Goal: Find specific fact: Find specific fact

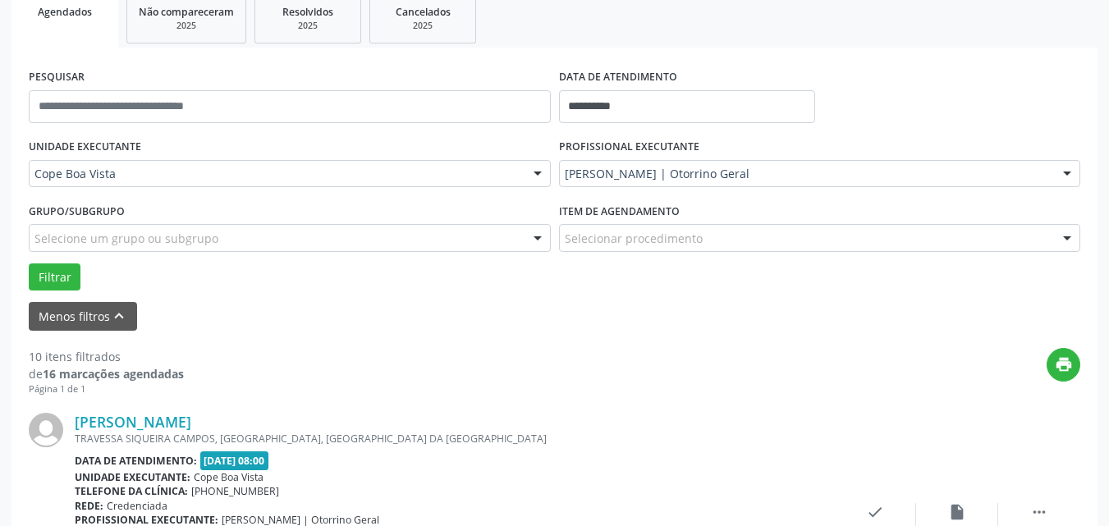
scroll to position [253, 0]
click at [73, 274] on button "Filtrar" at bounding box center [55, 278] width 52 height 28
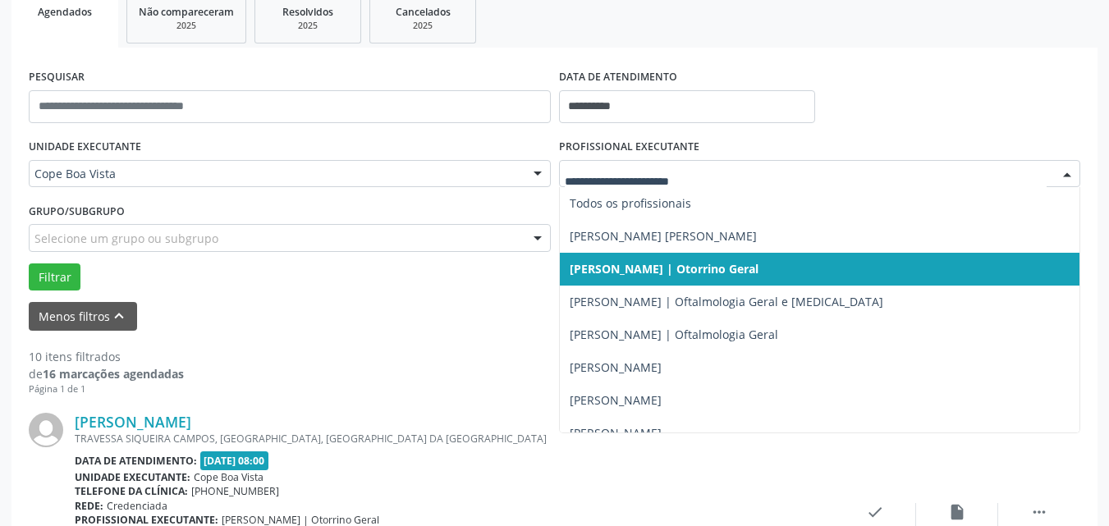
drag, startPoint x: 692, startPoint y: 176, endPoint x: 677, endPoint y: 182, distance: 16.9
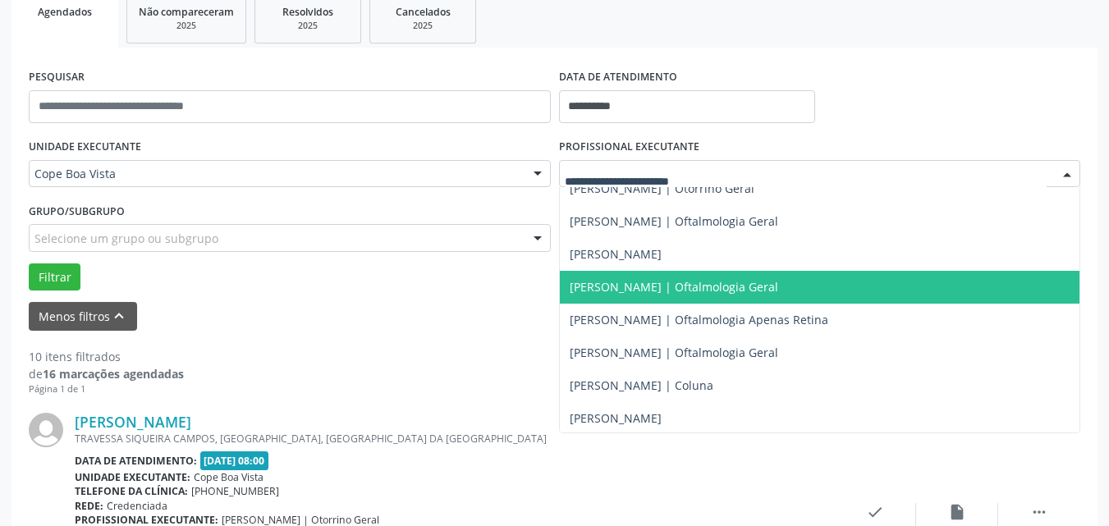
scroll to position [493, 0]
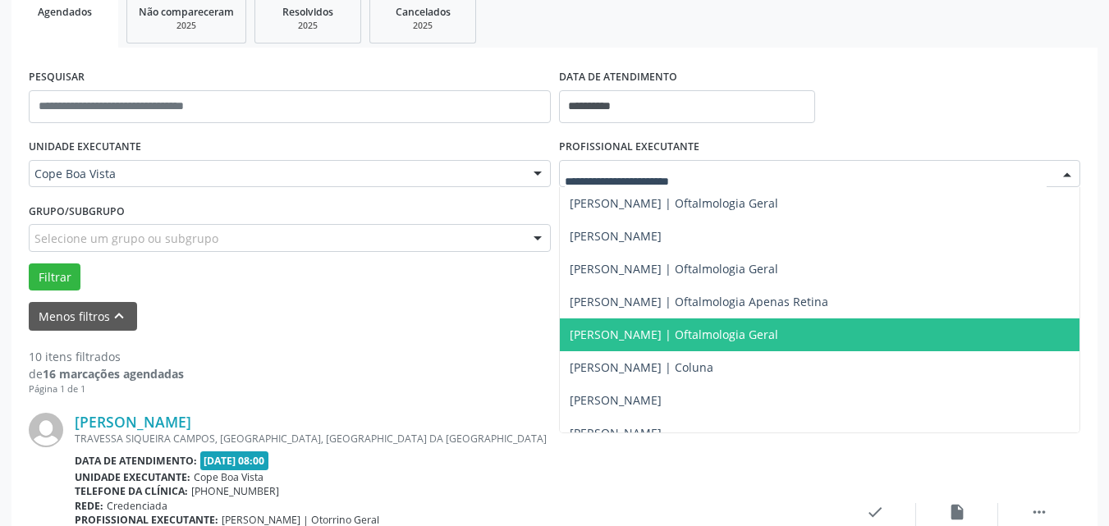
click at [632, 328] on span "[PERSON_NAME] | Oftalmologia Geral" at bounding box center [674, 335] width 209 height 16
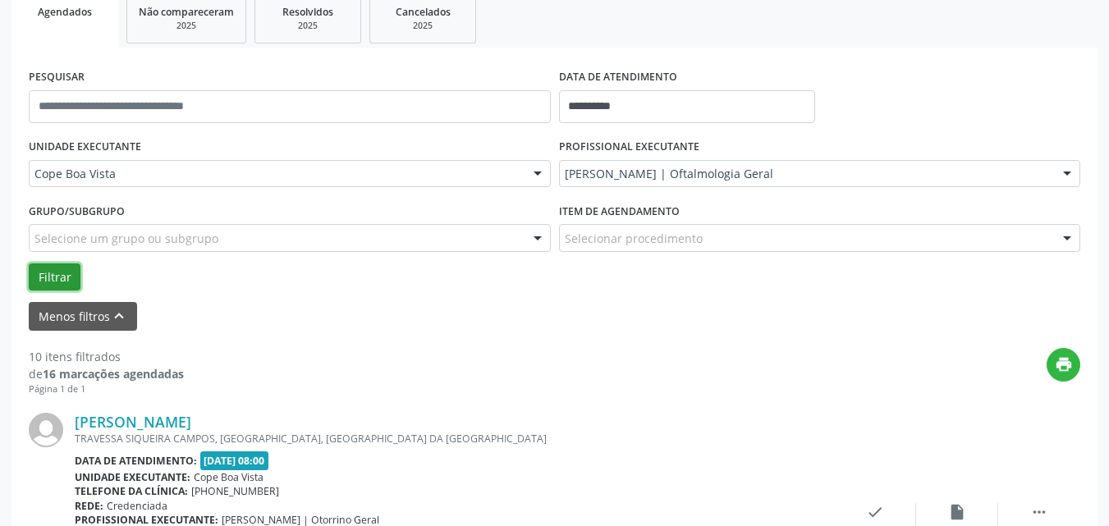
click at [38, 274] on button "Filtrar" at bounding box center [55, 278] width 52 height 28
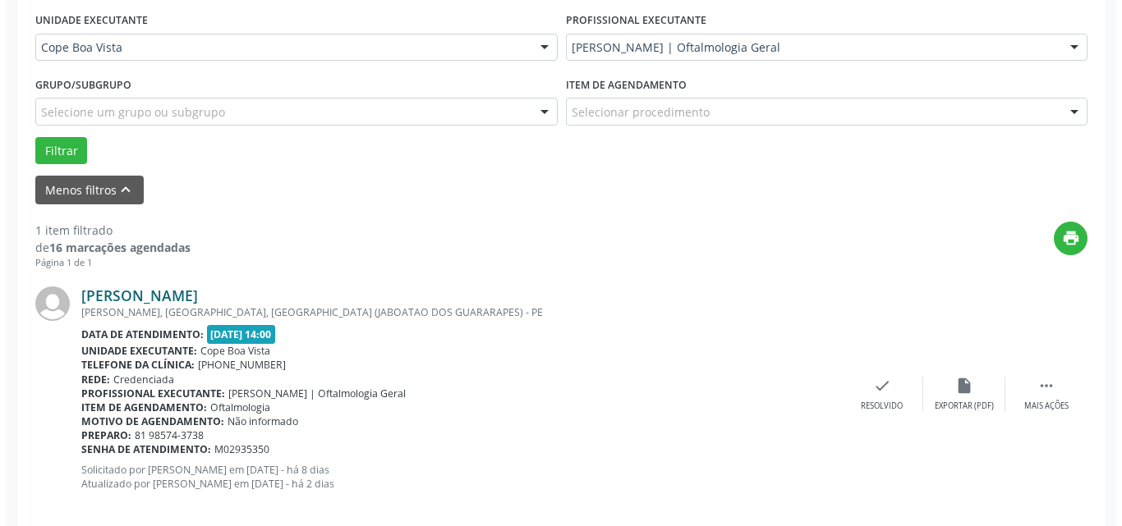
scroll to position [402, 0]
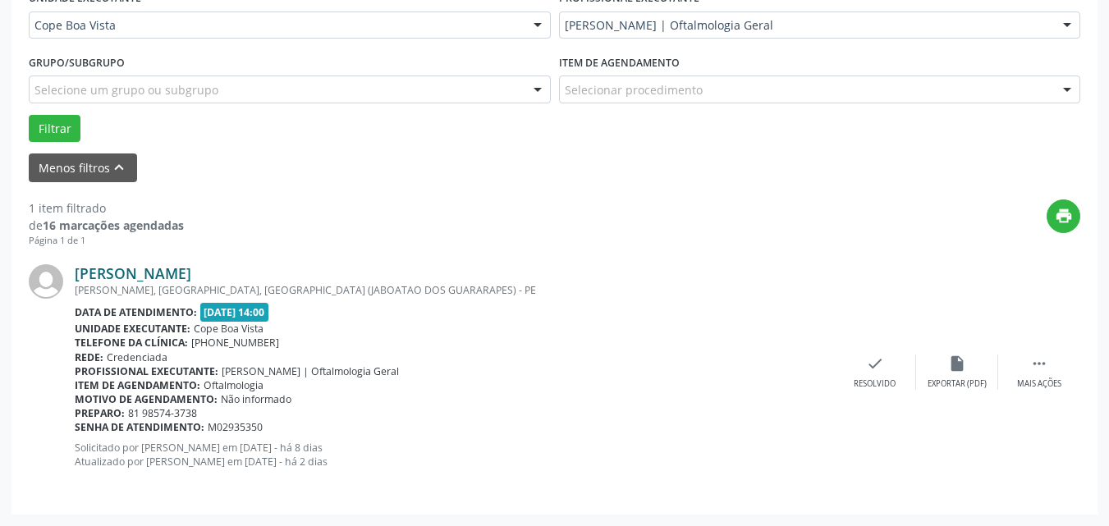
click at [153, 269] on link "[PERSON_NAME]" at bounding box center [133, 273] width 117 height 18
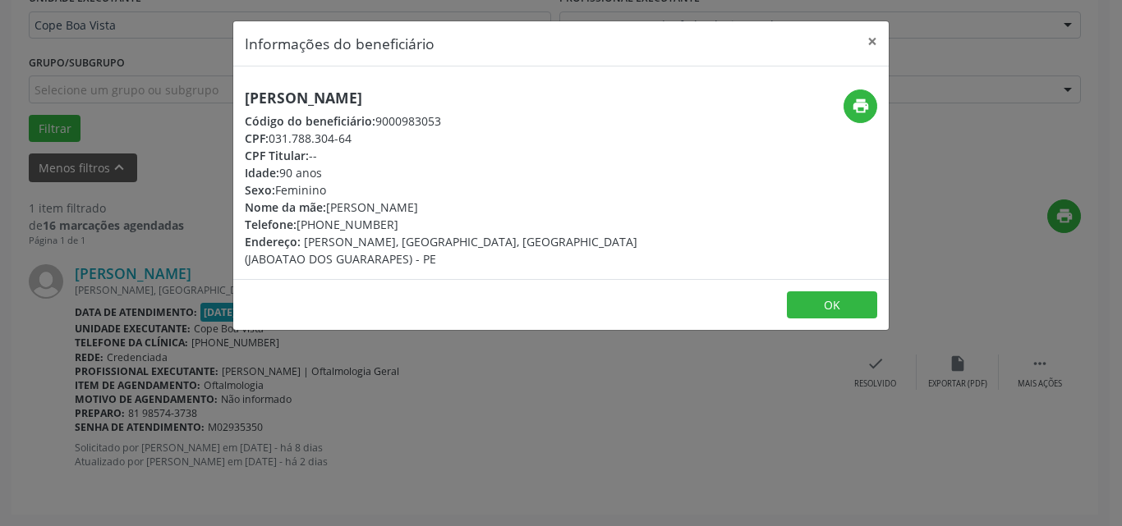
drag, startPoint x: 269, startPoint y: 140, endPoint x: 348, endPoint y: 135, distance: 79.0
click at [348, 135] on div "CPF: 031.788.304-64" at bounding box center [452, 138] width 414 height 17
drag, startPoint x: 292, startPoint y: 144, endPoint x: 279, endPoint y: 140, distance: 12.7
click at [290, 144] on div "CPF: 031.788.304-64" at bounding box center [452, 138] width 414 height 17
click at [274, 140] on div "CPF: 031.788.304-64" at bounding box center [452, 138] width 414 height 17
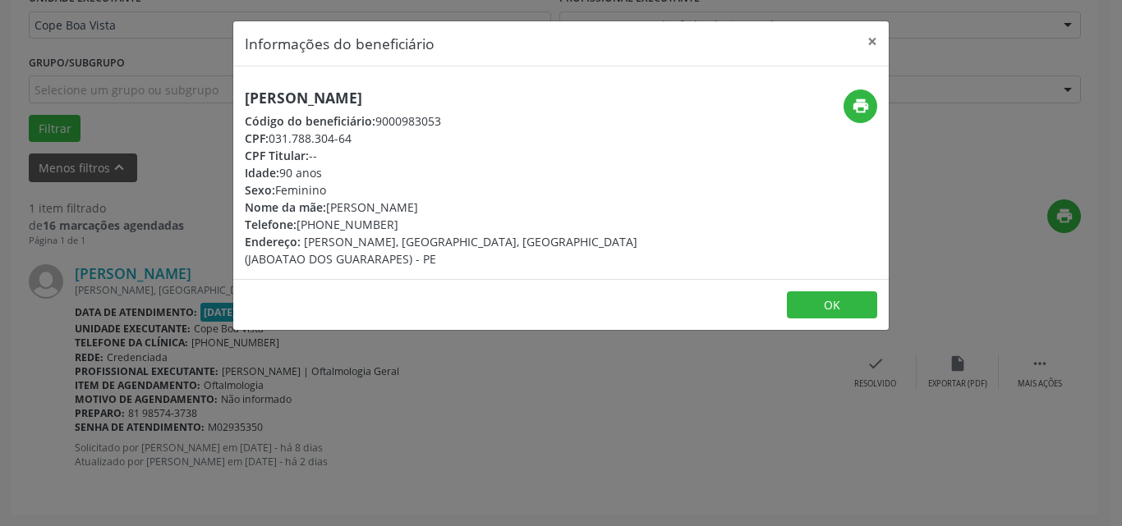
drag, startPoint x: 273, startPoint y: 140, endPoint x: 364, endPoint y: 130, distance: 90.9
click at [364, 130] on div "CPF: 031.788.304-64" at bounding box center [452, 138] width 414 height 17
copy div "031.788.304-64"
